Goal: Task Accomplishment & Management: Use online tool/utility

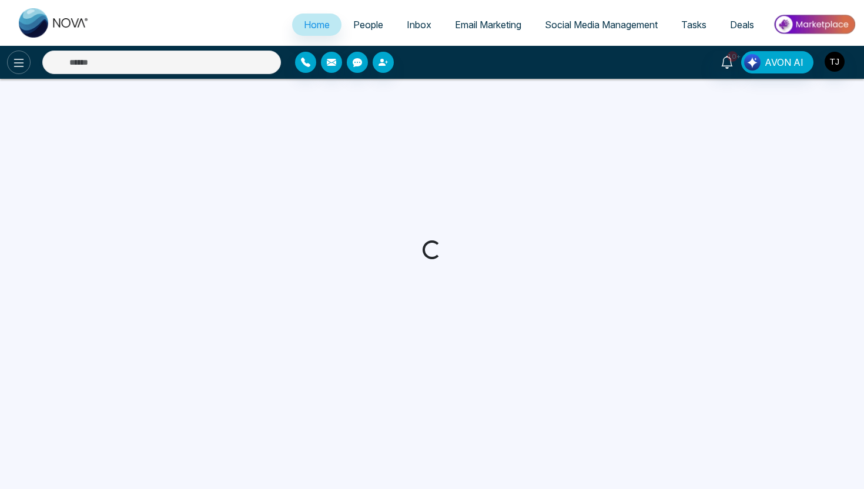
click at [12, 58] on icon at bounding box center [19, 63] width 14 height 14
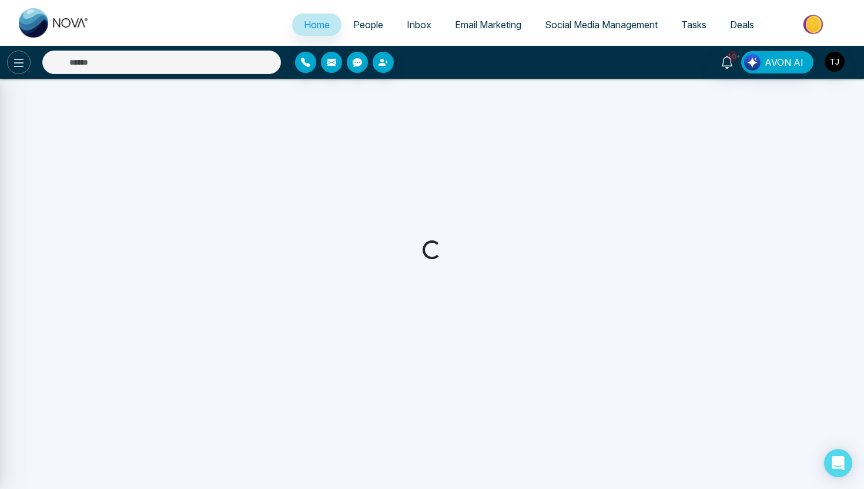
select select "*"
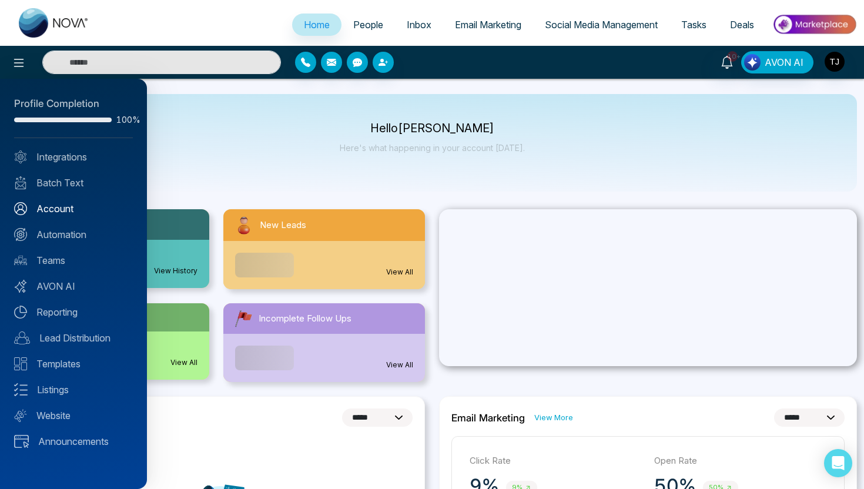
click at [46, 210] on link "Account" at bounding box center [73, 209] width 119 height 14
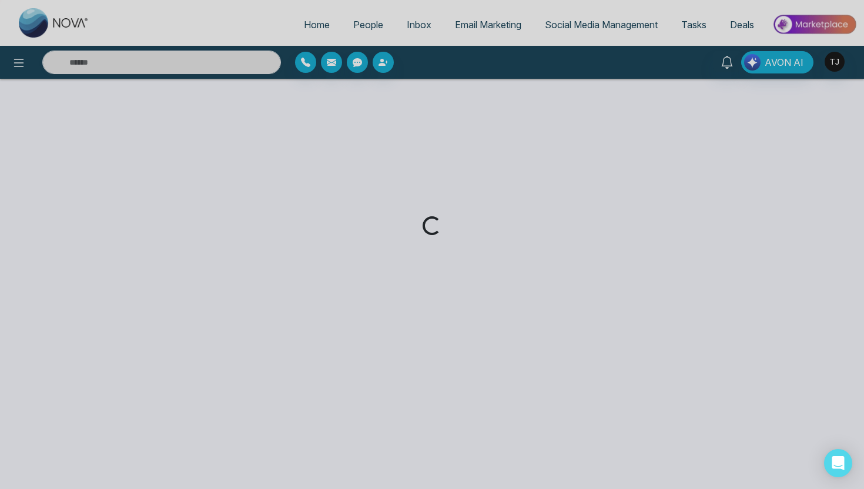
click at [18, 65] on div "Loading..." at bounding box center [432, 244] width 864 height 489
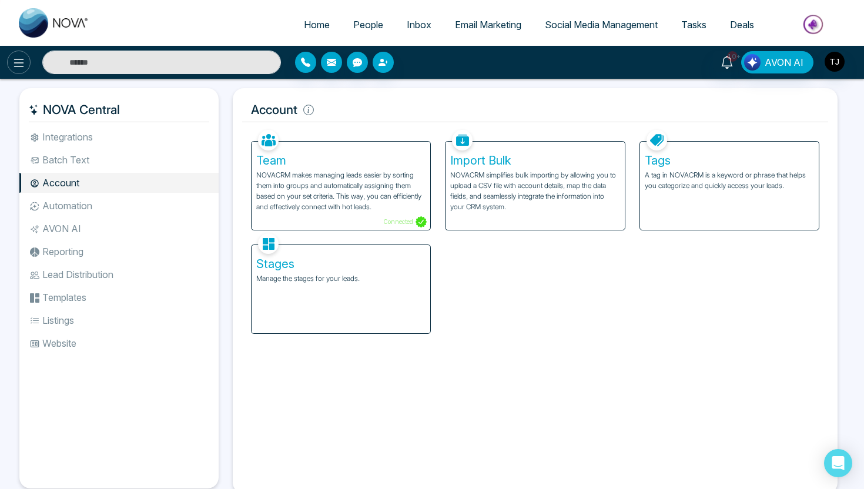
click at [20, 65] on icon at bounding box center [19, 63] width 14 height 14
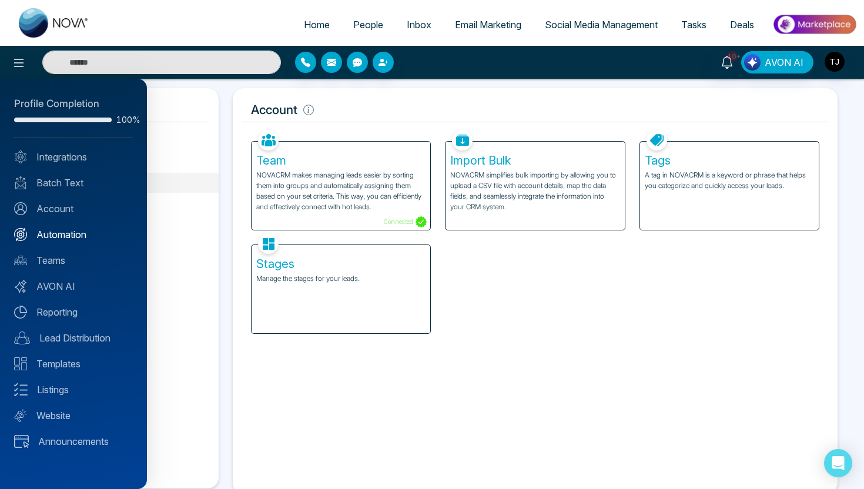
click at [62, 235] on link "Automation" at bounding box center [73, 235] width 119 height 14
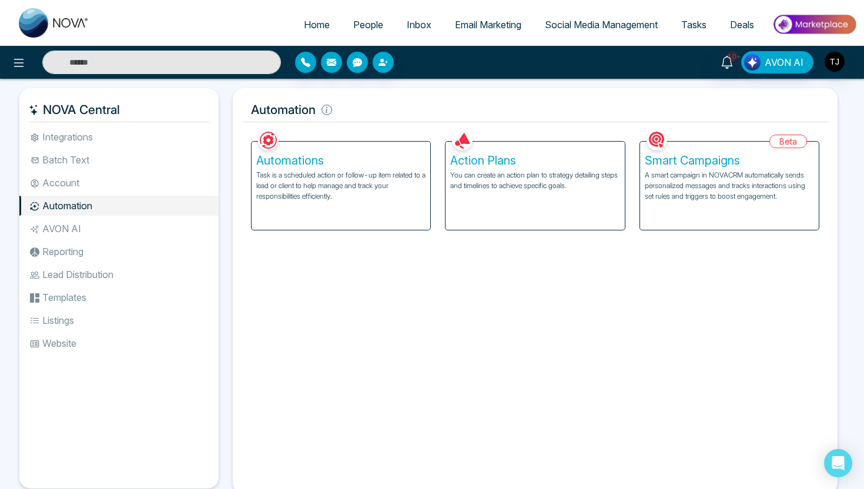
click at [502, 198] on div "Action Plans You can create an action plan to strategy detailing steps and time…" at bounding box center [535, 186] width 179 height 88
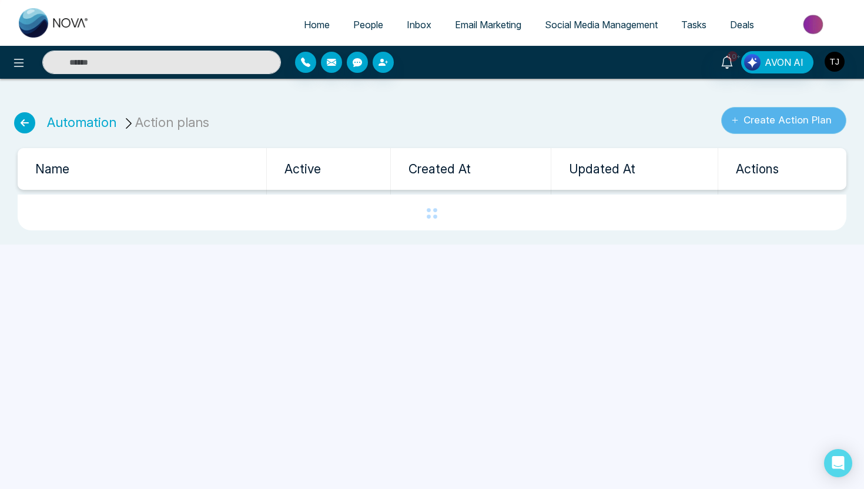
click at [755, 116] on button "Create Action Plan" at bounding box center [783, 120] width 125 height 27
